Goal: Information Seeking & Learning: Understand process/instructions

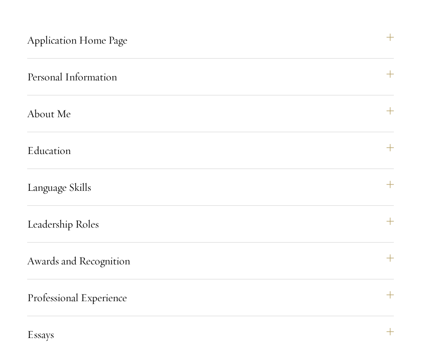
scroll to position [768, 0]
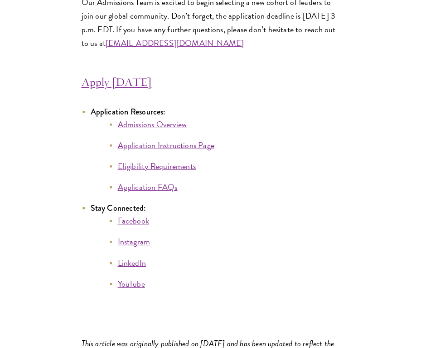
scroll to position [4764, 0]
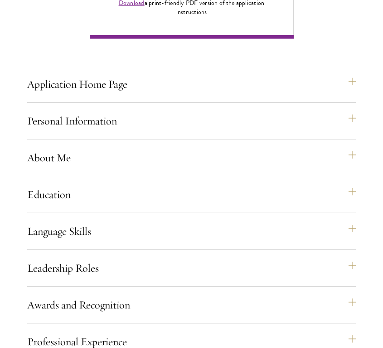
scroll to position [862, 0]
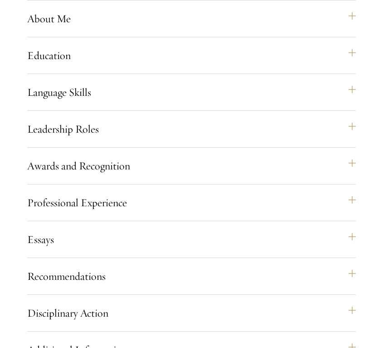
click at [185, 258] on div "Essays Each applicant is required to provide two essays and two short answer re…" at bounding box center [191, 242] width 329 height 29
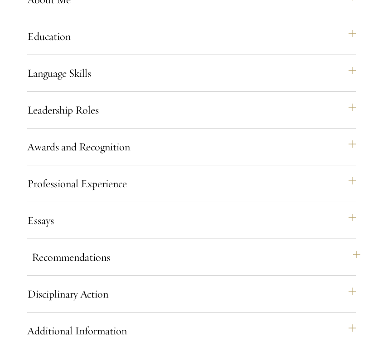
scroll to position [900, 0]
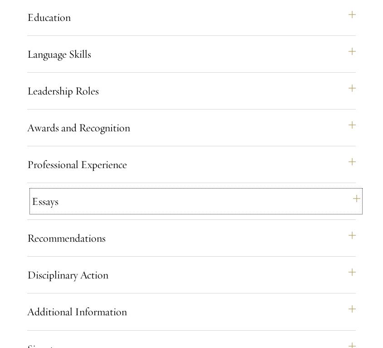
click at [180, 212] on button "Essays" at bounding box center [196, 201] width 329 height 22
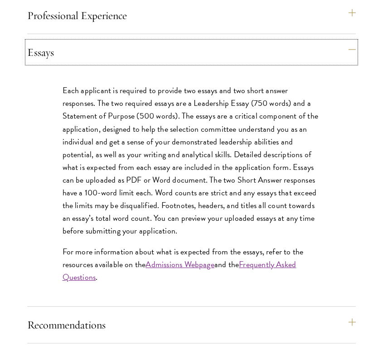
scroll to position [1051, 0]
